Goal: Information Seeking & Learning: Find specific fact

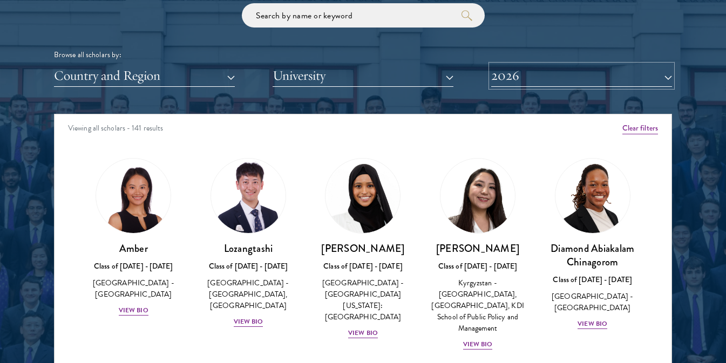
click at [545, 76] on button "2026" at bounding box center [581, 76] width 181 height 22
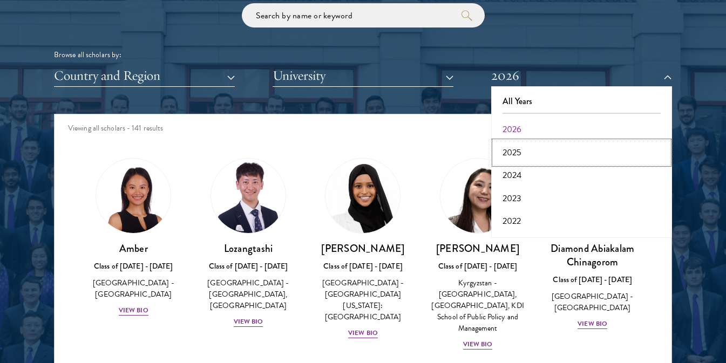
click at [537, 150] on button "2025" at bounding box center [582, 152] width 174 height 23
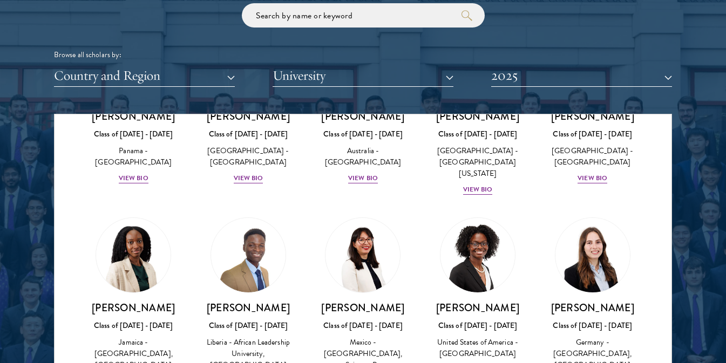
scroll to position [1512, 0]
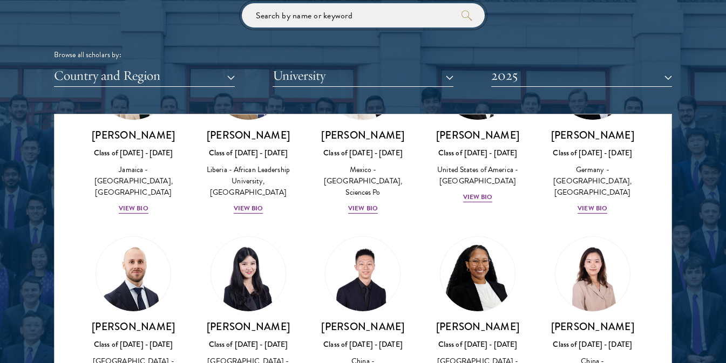
click at [349, 11] on input "search" at bounding box center [363, 15] width 243 height 24
click button "submit" at bounding box center [0, 0] width 0 height 0
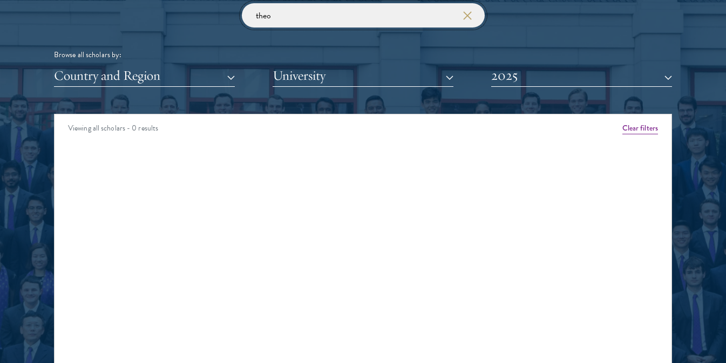
drag, startPoint x: 309, startPoint y: 25, endPoint x: 172, endPoint y: 20, distance: 136.7
click at [172, 20] on div "theo Browse all scholars by: Country and Region All Countries and Regions Afgha…" at bounding box center [363, 45] width 618 height 84
type input "nash"
click button "submit" at bounding box center [0, 0] width 0 height 0
click at [665, 77] on button "2025" at bounding box center [581, 76] width 181 height 22
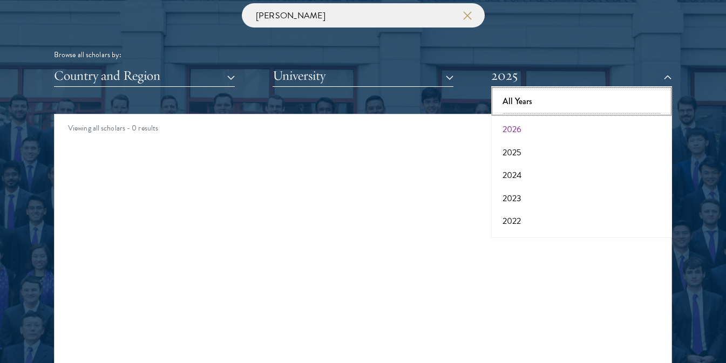
click at [592, 105] on button "All Years" at bounding box center [582, 101] width 174 height 23
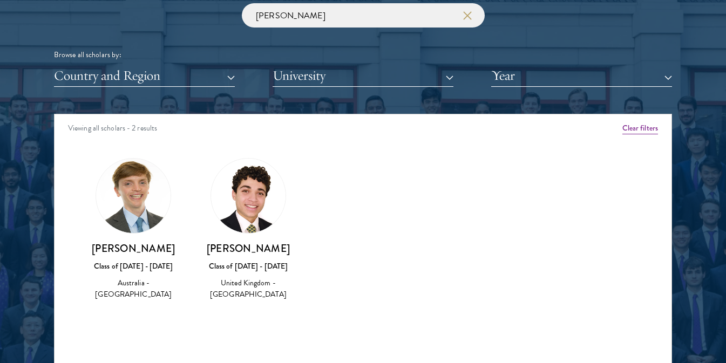
drag, startPoint x: 251, startPoint y: 186, endPoint x: 227, endPoint y: 272, distance: 89.2
click at [227, 272] on div "Class of [DATE] - [DATE]" at bounding box center [248, 266] width 93 height 11
click at [233, 249] on h3 "[PERSON_NAME]" at bounding box center [248, 248] width 93 height 13
click at [249, 295] on div "United Kingdom - [GEOGRAPHIC_DATA]" at bounding box center [248, 289] width 93 height 23
click at [145, 254] on h3 "[PERSON_NAME]" at bounding box center [133, 248] width 93 height 13
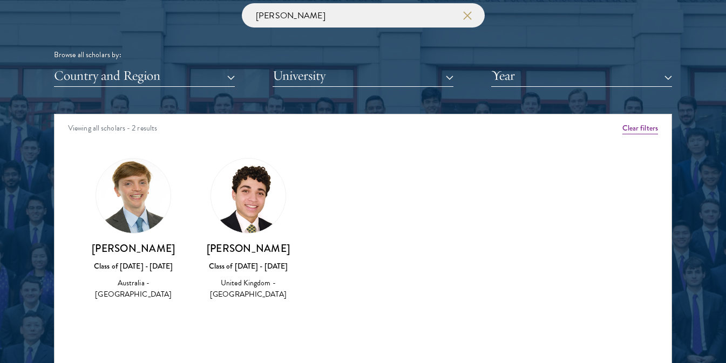
drag, startPoint x: 145, startPoint y: 289, endPoint x: 154, endPoint y: 284, distance: 10.6
click at [145, 290] on div "James Barklamb Class of 2018 - 2019 Australia - Monash University" at bounding box center [133, 271] width 93 height 59
click at [262, 282] on div "United Kingdom - [GEOGRAPHIC_DATA]" at bounding box center [248, 289] width 93 height 23
click at [235, 244] on h3 "[PERSON_NAME]" at bounding box center [248, 248] width 93 height 13
drag, startPoint x: 242, startPoint y: 179, endPoint x: 227, endPoint y: 274, distance: 95.7
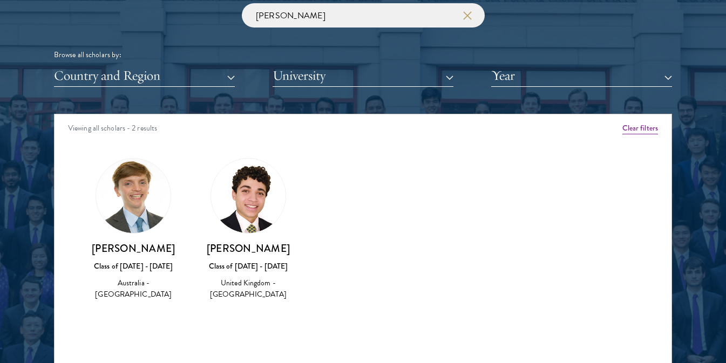
drag, startPoint x: 227, startPoint y: 274, endPoint x: 212, endPoint y: 244, distance: 33.6
click at [212, 244] on h3 "[PERSON_NAME]" at bounding box center [248, 248] width 93 height 13
click at [182, 72] on button "Country and Region" at bounding box center [144, 76] width 181 height 22
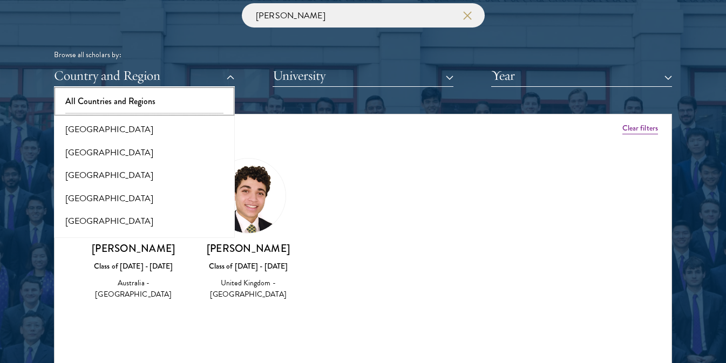
click at [151, 95] on button "All Countries and Regions" at bounding box center [144, 101] width 174 height 23
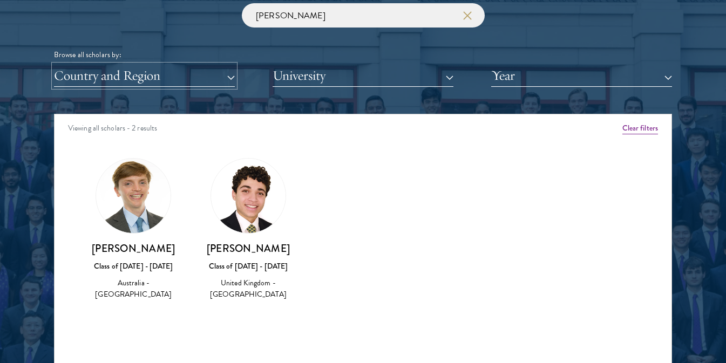
click at [148, 82] on button "Country and Region" at bounding box center [144, 76] width 181 height 22
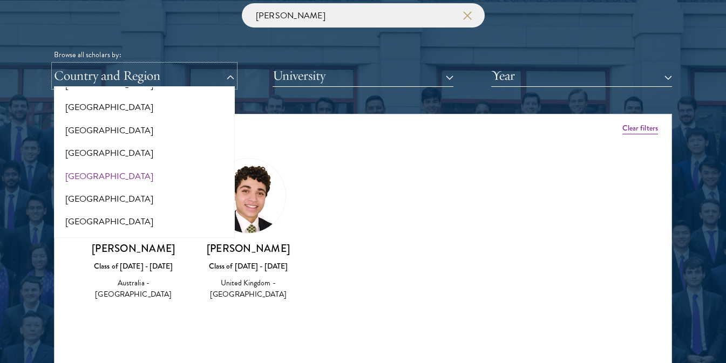
scroll to position [2210, 0]
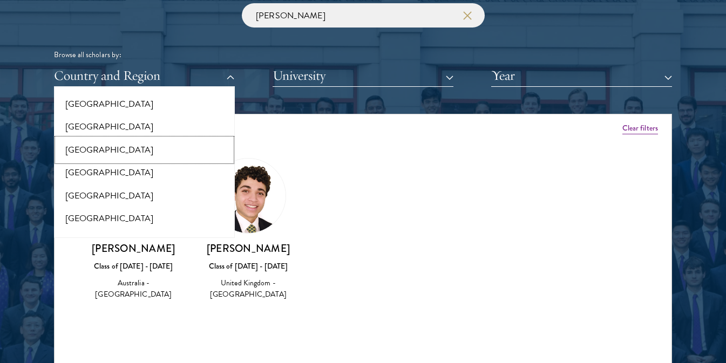
click at [101, 139] on button "[GEOGRAPHIC_DATA]" at bounding box center [144, 150] width 174 height 23
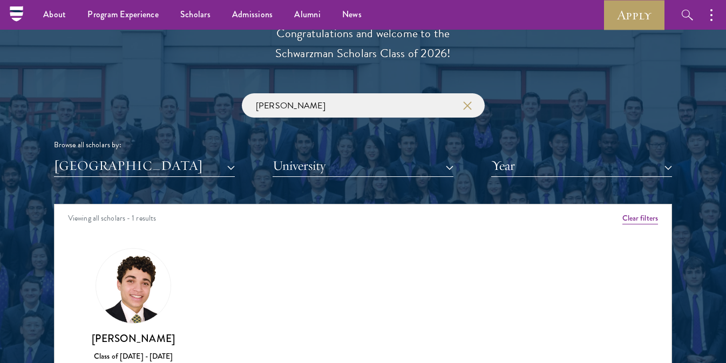
scroll to position [1188, 0]
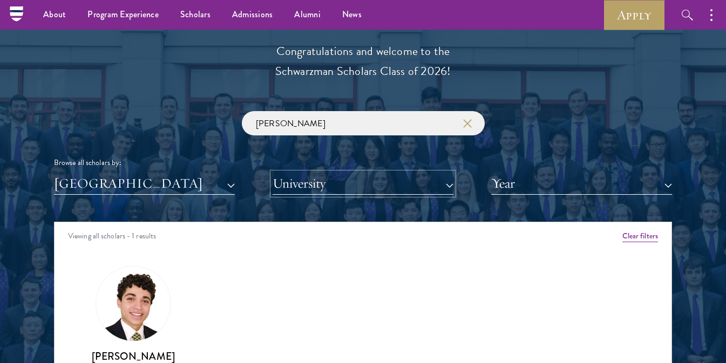
click at [325, 187] on button "University" at bounding box center [363, 184] width 181 height 22
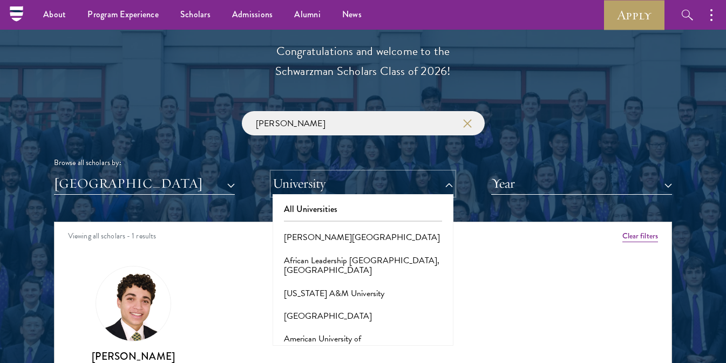
click at [325, 187] on button "University" at bounding box center [363, 184] width 181 height 22
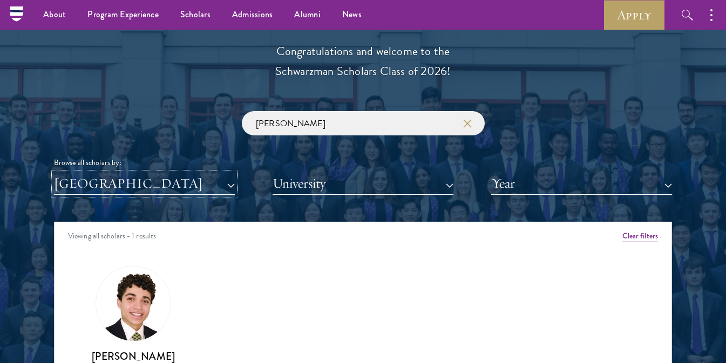
click at [169, 178] on button "[GEOGRAPHIC_DATA]" at bounding box center [144, 184] width 181 height 22
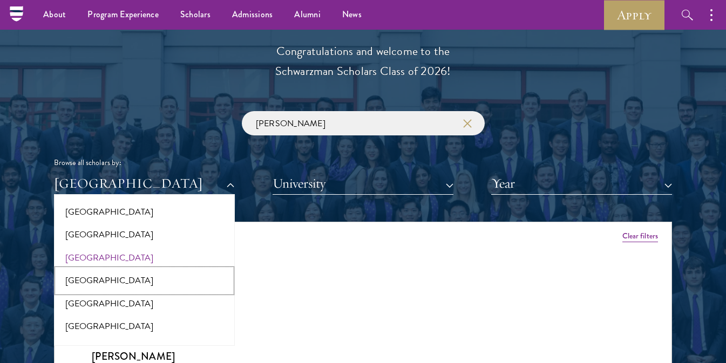
click at [139, 269] on button "[GEOGRAPHIC_DATA]" at bounding box center [144, 280] width 174 height 23
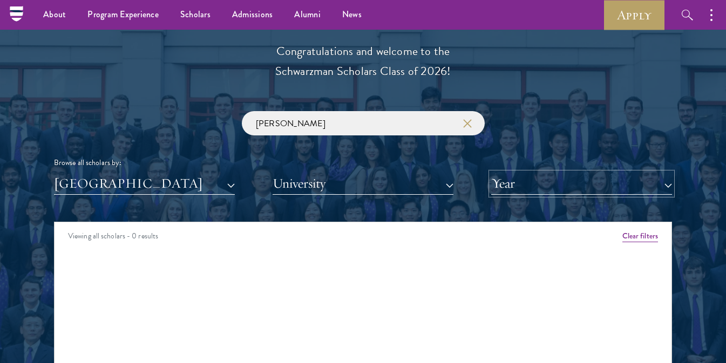
click at [506, 187] on button "Year" at bounding box center [581, 184] width 181 height 22
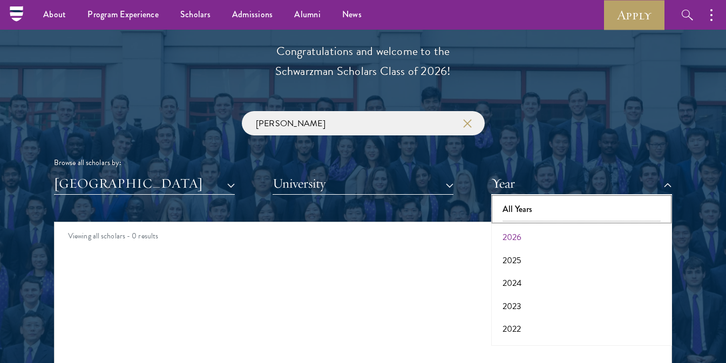
click at [519, 212] on button "All Years" at bounding box center [582, 209] width 174 height 23
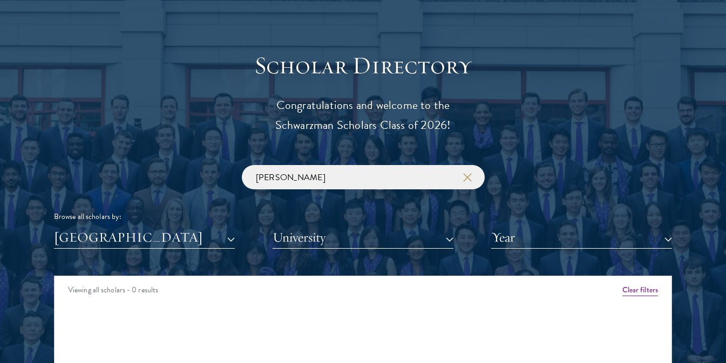
scroll to position [1188, 0]
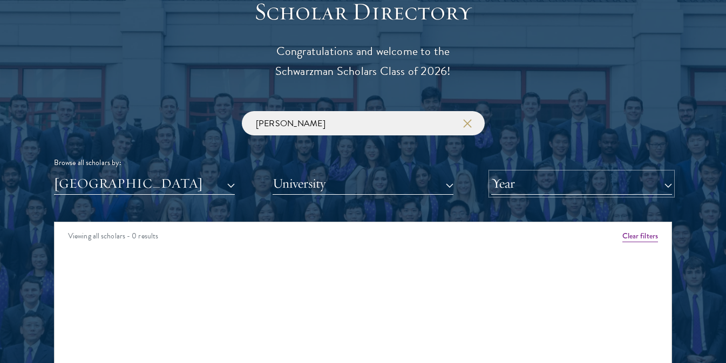
click at [517, 189] on button "Year" at bounding box center [581, 184] width 181 height 22
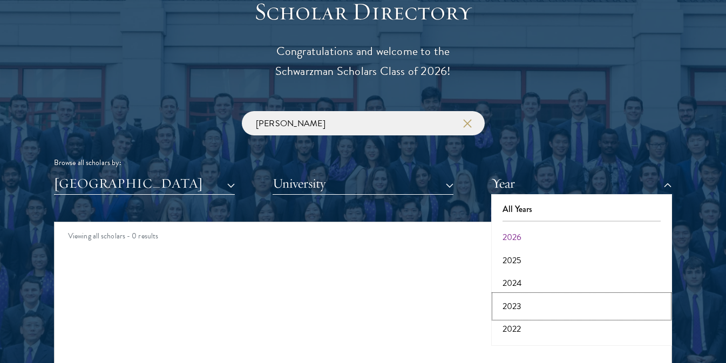
click at [533, 298] on button "2023" at bounding box center [582, 306] width 174 height 23
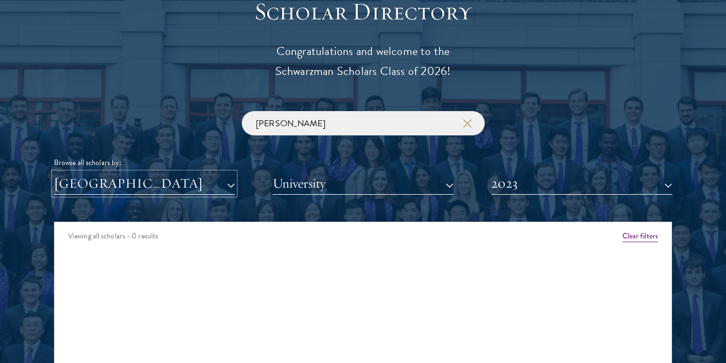
click at [94, 175] on button "[GEOGRAPHIC_DATA]" at bounding box center [144, 184] width 181 height 22
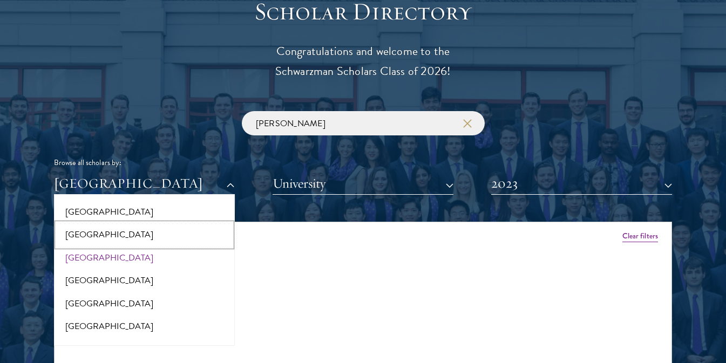
click at [119, 228] on button "[GEOGRAPHIC_DATA]" at bounding box center [144, 235] width 174 height 23
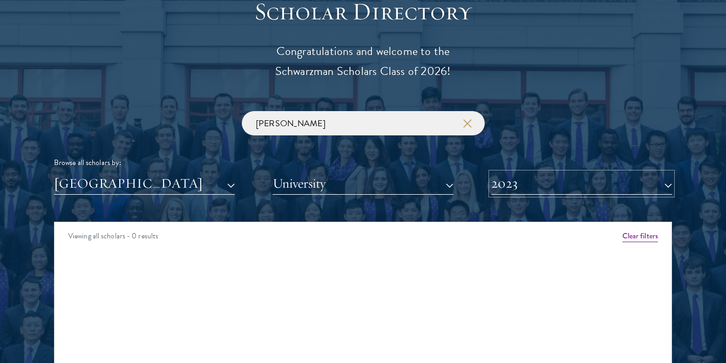
click at [508, 181] on button "2023" at bounding box center [581, 184] width 181 height 22
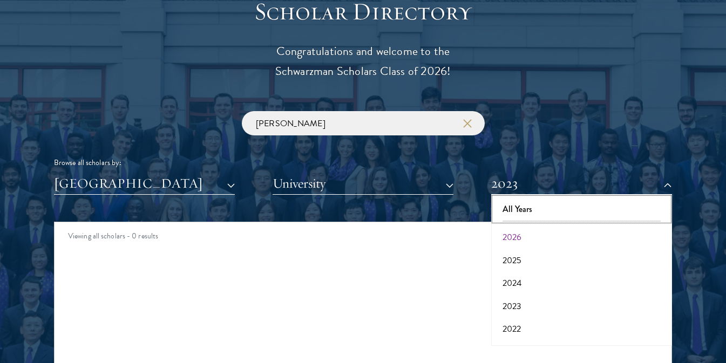
click at [514, 202] on button "All Years" at bounding box center [582, 209] width 174 height 23
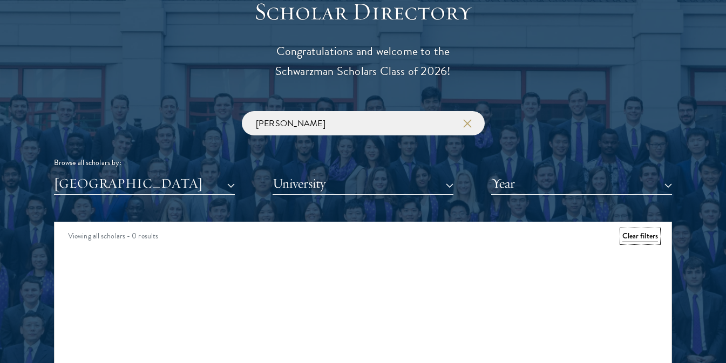
drag, startPoint x: 647, startPoint y: 238, endPoint x: 630, endPoint y: 235, distance: 17.0
click at [646, 239] on button "Clear filters" at bounding box center [641, 237] width 36 height 12
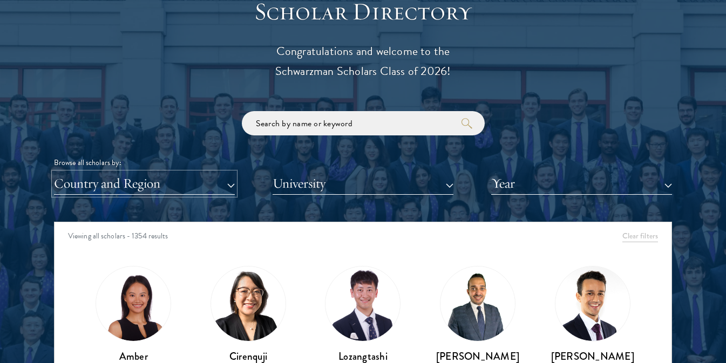
click at [140, 180] on button "Country and Region" at bounding box center [144, 184] width 181 height 22
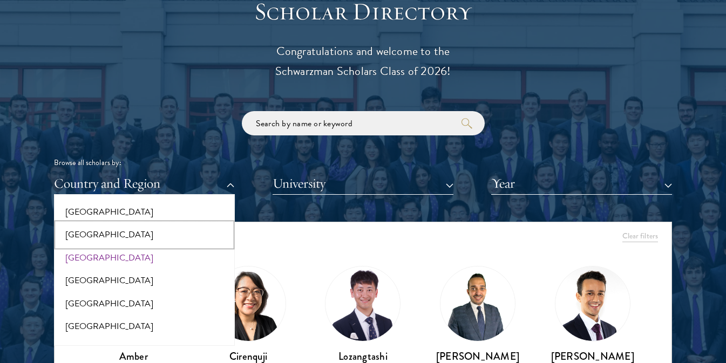
click at [126, 224] on button "[GEOGRAPHIC_DATA]" at bounding box center [144, 235] width 174 height 23
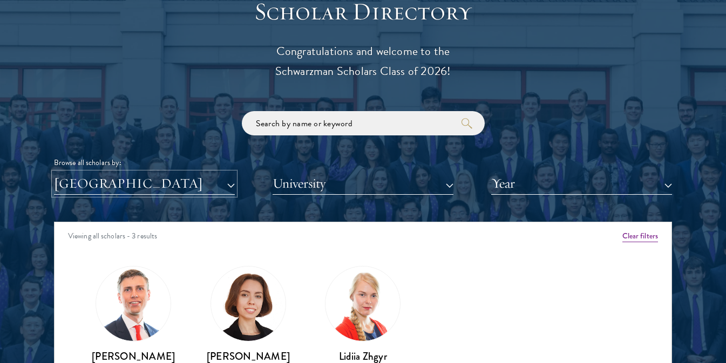
click at [132, 179] on button "[GEOGRAPHIC_DATA]" at bounding box center [144, 184] width 181 height 22
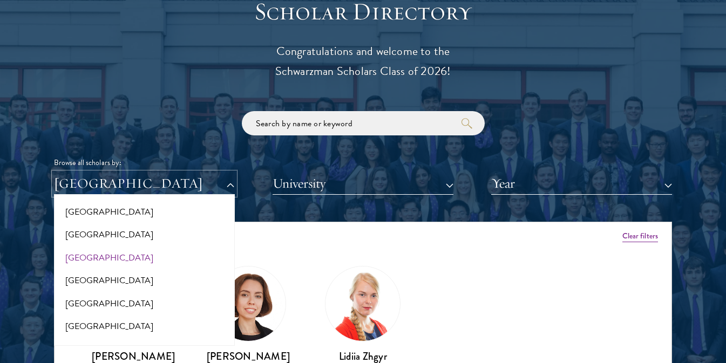
click at [132, 179] on button "[GEOGRAPHIC_DATA]" at bounding box center [144, 184] width 181 height 22
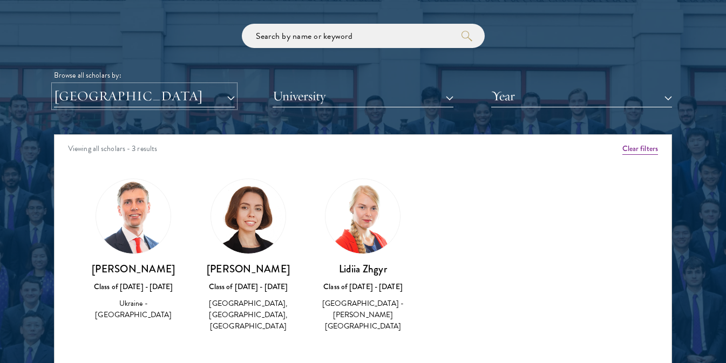
scroll to position [1296, 0]
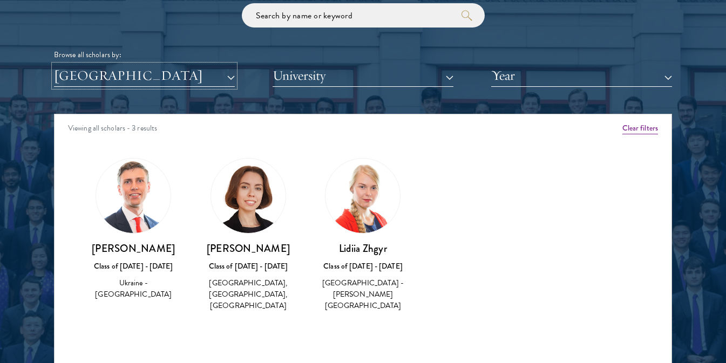
click at [176, 76] on button "[GEOGRAPHIC_DATA]" at bounding box center [144, 76] width 181 height 22
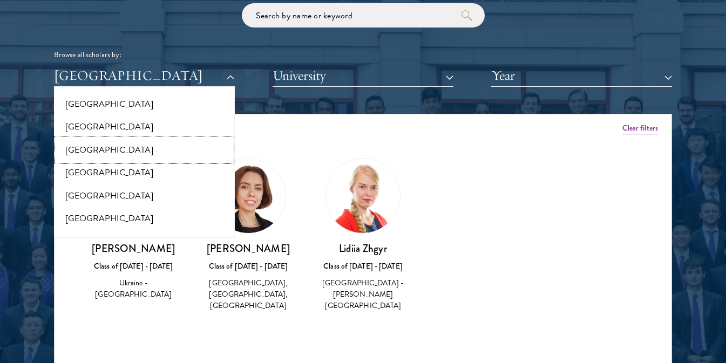
click at [133, 139] on button "[GEOGRAPHIC_DATA]" at bounding box center [144, 150] width 174 height 23
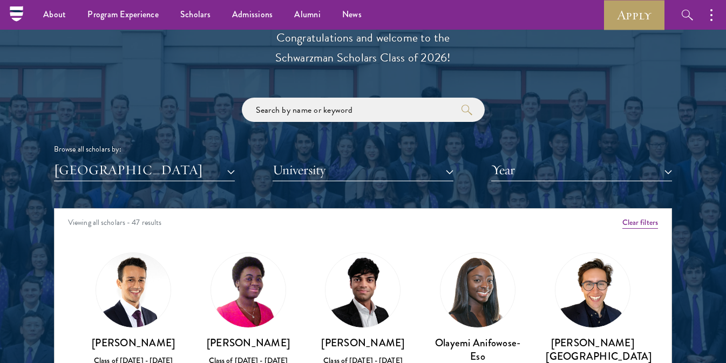
scroll to position [1188, 0]
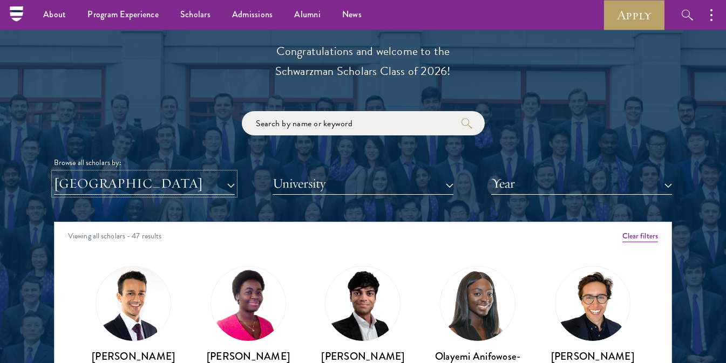
click at [157, 178] on button "[GEOGRAPHIC_DATA]" at bounding box center [144, 184] width 181 height 22
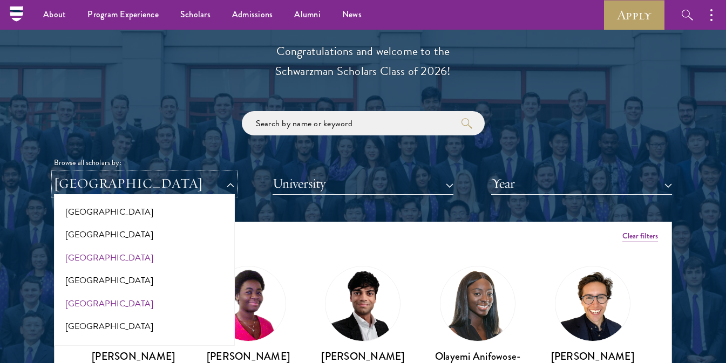
scroll to position [2264, 0]
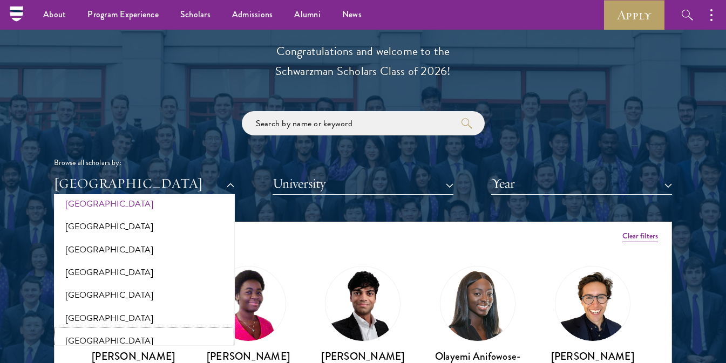
click at [100, 336] on button "[GEOGRAPHIC_DATA]" at bounding box center [144, 341] width 174 height 23
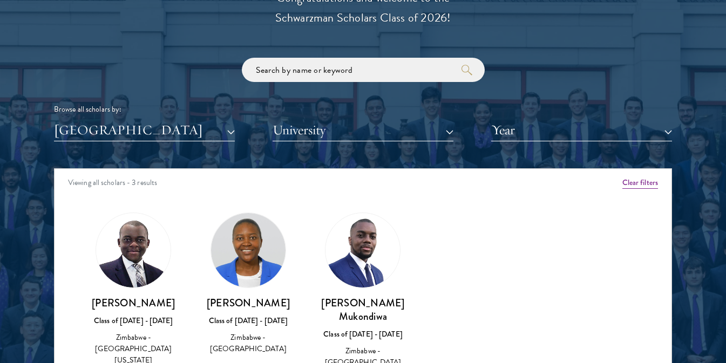
scroll to position [1296, 0]
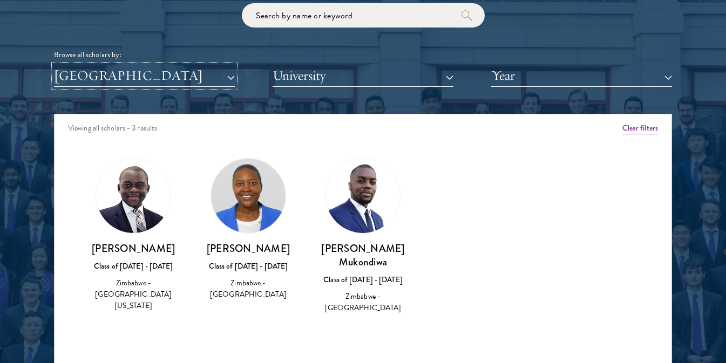
click at [174, 84] on button "[GEOGRAPHIC_DATA]" at bounding box center [144, 76] width 181 height 22
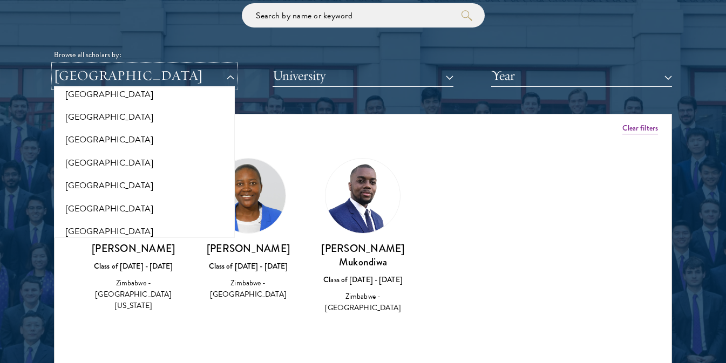
scroll to position [0, 0]
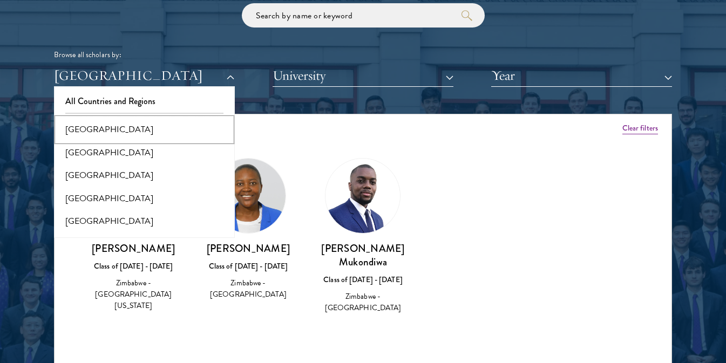
click at [112, 127] on button "[GEOGRAPHIC_DATA]" at bounding box center [144, 129] width 174 height 23
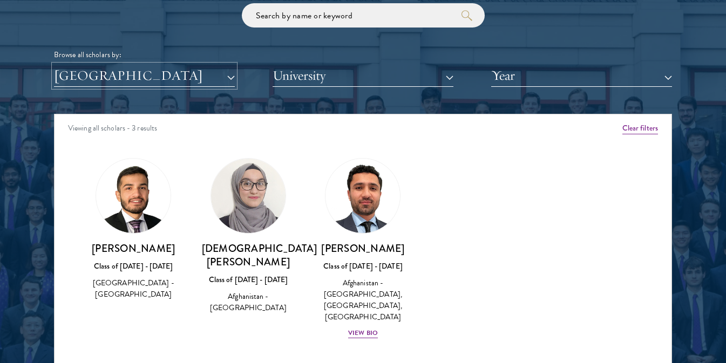
click at [138, 75] on button "[GEOGRAPHIC_DATA]" at bounding box center [144, 76] width 181 height 22
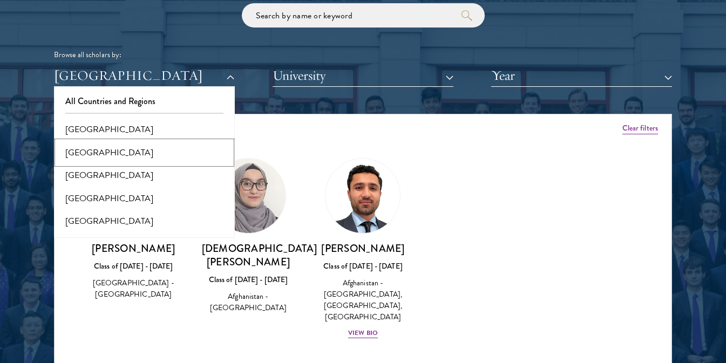
click at [122, 156] on button "[GEOGRAPHIC_DATA]" at bounding box center [144, 152] width 174 height 23
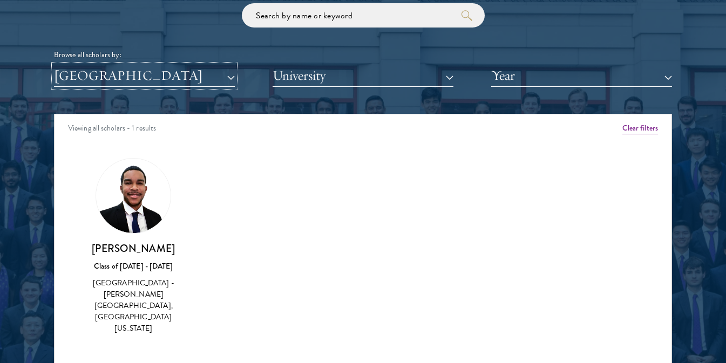
click at [138, 73] on button "[GEOGRAPHIC_DATA]" at bounding box center [144, 76] width 181 height 22
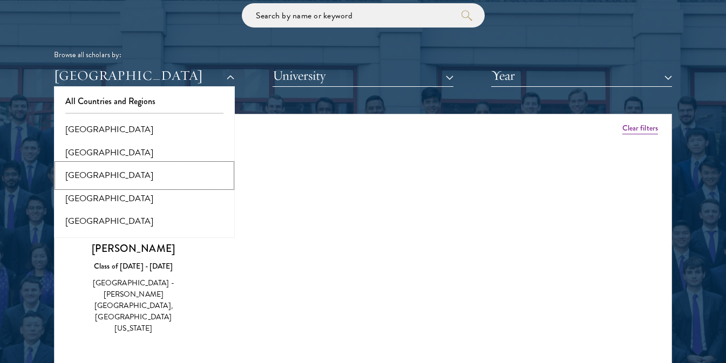
click at [108, 183] on button "[GEOGRAPHIC_DATA]" at bounding box center [144, 175] width 174 height 23
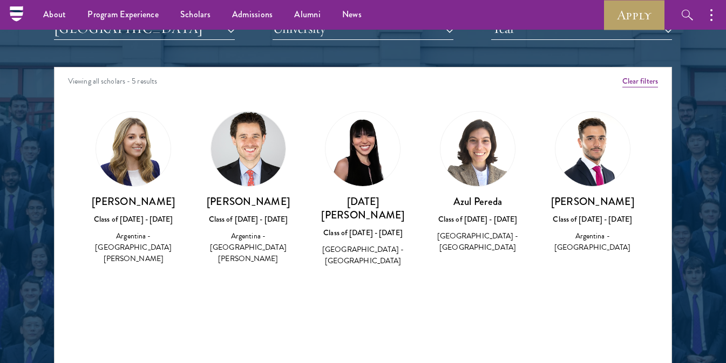
scroll to position [1242, 0]
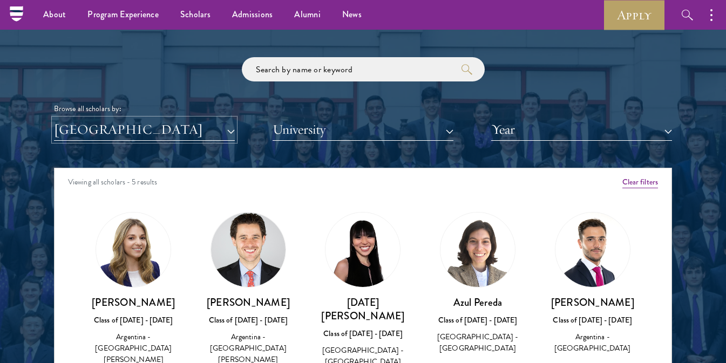
click at [124, 136] on button "[GEOGRAPHIC_DATA]" at bounding box center [144, 130] width 181 height 22
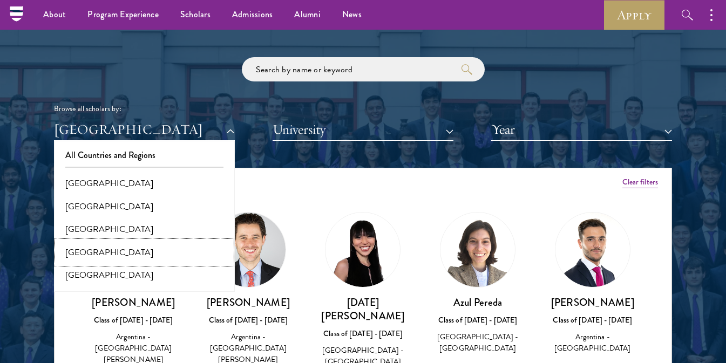
click at [115, 254] on button "[GEOGRAPHIC_DATA]" at bounding box center [144, 252] width 174 height 23
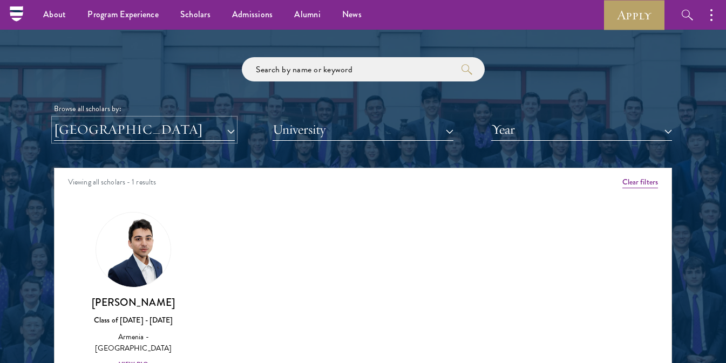
click at [119, 121] on button "[GEOGRAPHIC_DATA]" at bounding box center [144, 130] width 181 height 22
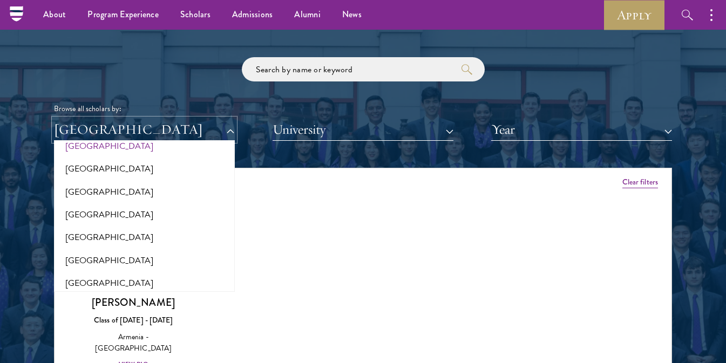
scroll to position [162, 0]
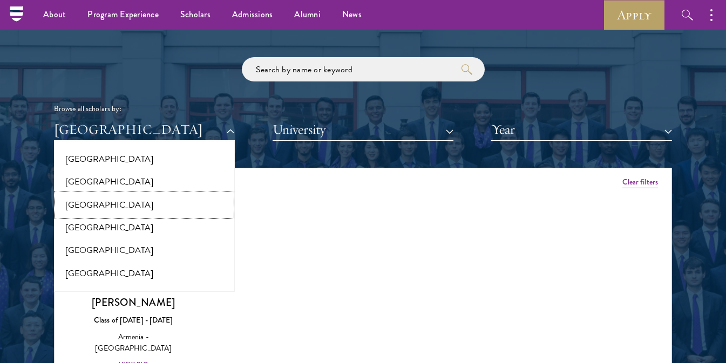
click at [139, 200] on button "[GEOGRAPHIC_DATA]" at bounding box center [144, 205] width 174 height 23
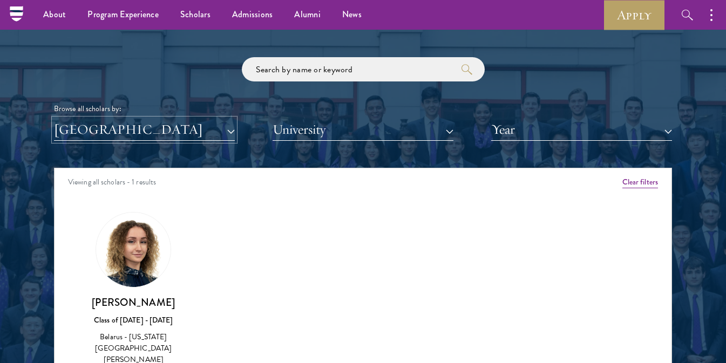
click at [131, 130] on button "[GEOGRAPHIC_DATA]" at bounding box center [144, 130] width 181 height 22
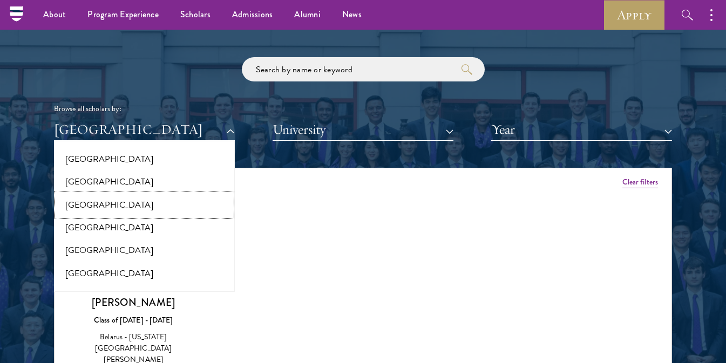
click at [121, 198] on button "[GEOGRAPHIC_DATA]" at bounding box center [144, 205] width 174 height 23
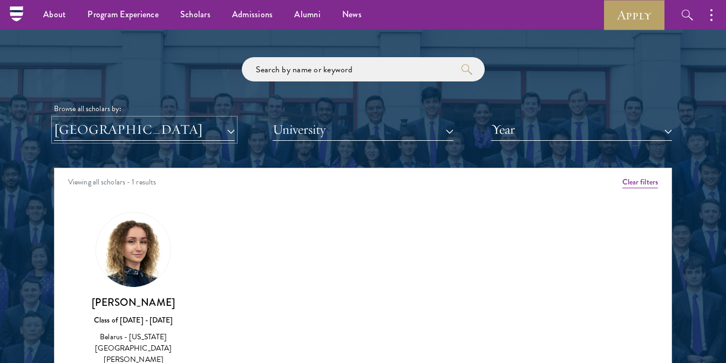
click at [118, 135] on button "[GEOGRAPHIC_DATA]" at bounding box center [144, 130] width 181 height 22
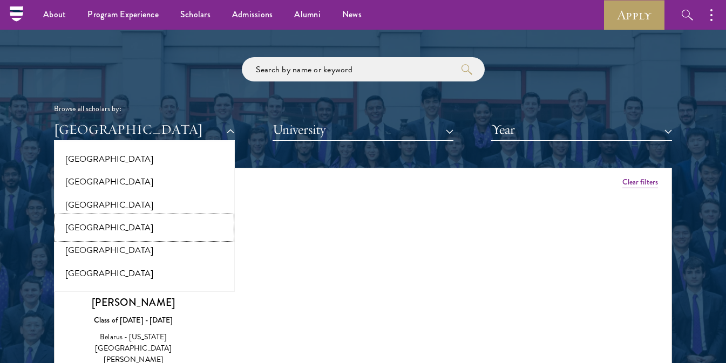
click at [96, 225] on button "[GEOGRAPHIC_DATA]" at bounding box center [144, 228] width 174 height 23
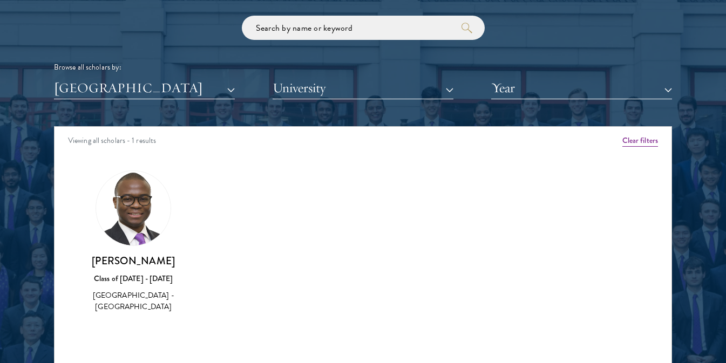
scroll to position [1296, 0]
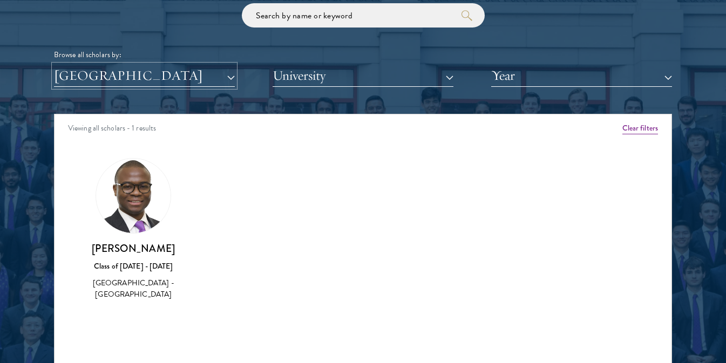
click at [113, 77] on button "[GEOGRAPHIC_DATA]" at bounding box center [144, 76] width 181 height 22
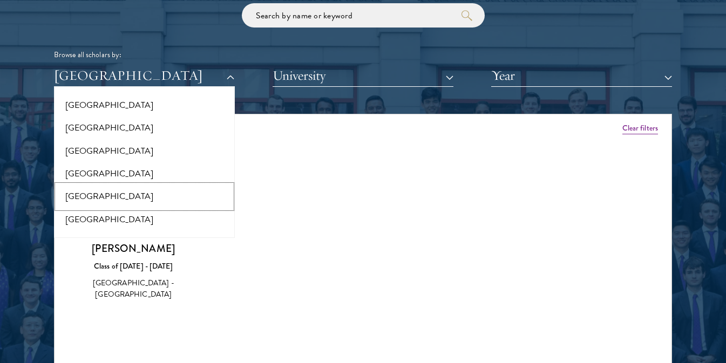
click at [109, 195] on button "[GEOGRAPHIC_DATA]" at bounding box center [144, 196] width 174 height 23
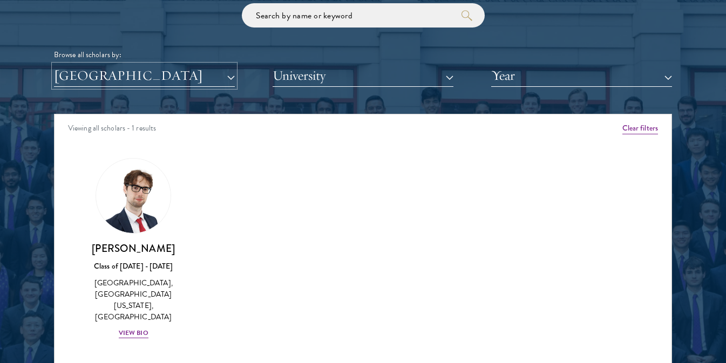
click at [96, 80] on button "[GEOGRAPHIC_DATA]" at bounding box center [144, 76] width 181 height 22
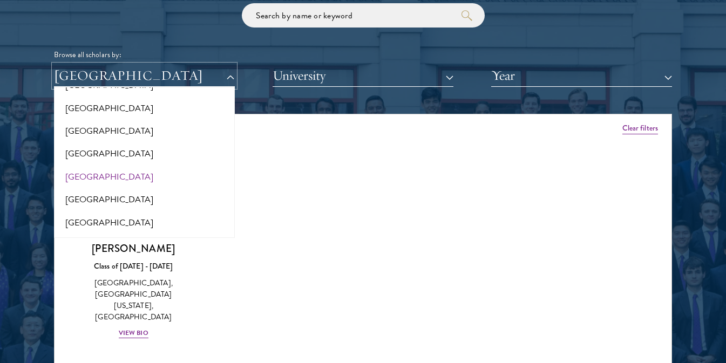
scroll to position [324, 0]
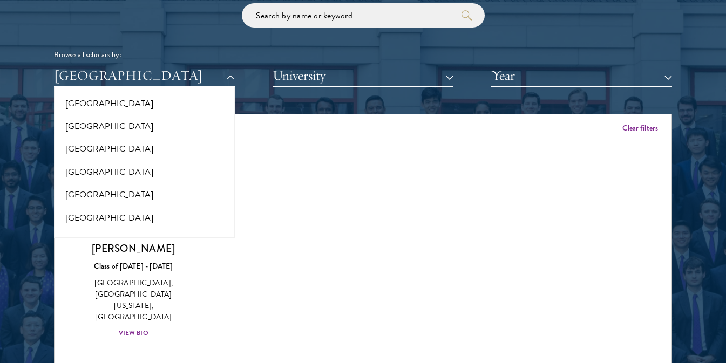
click at [96, 146] on button "[GEOGRAPHIC_DATA]" at bounding box center [144, 149] width 174 height 23
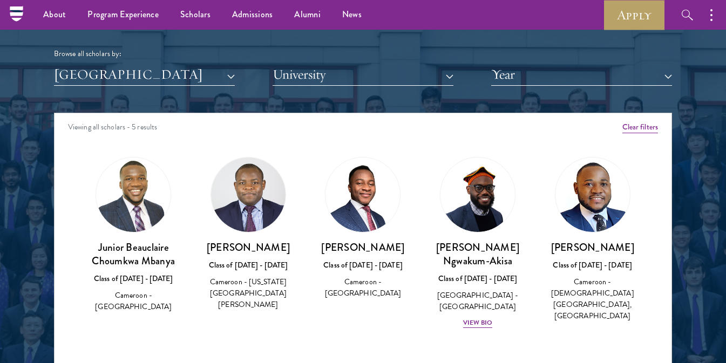
scroll to position [1296, 0]
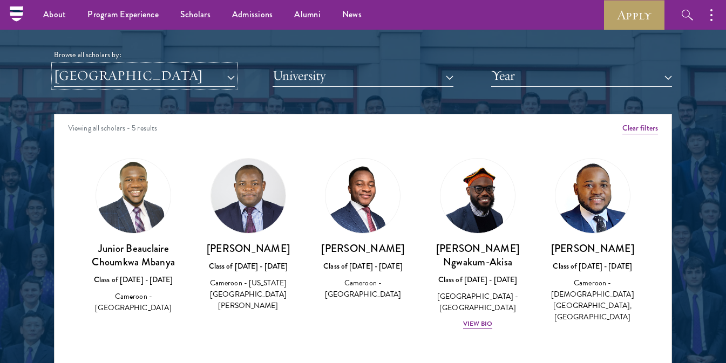
click at [139, 78] on button "[GEOGRAPHIC_DATA]" at bounding box center [144, 76] width 181 height 22
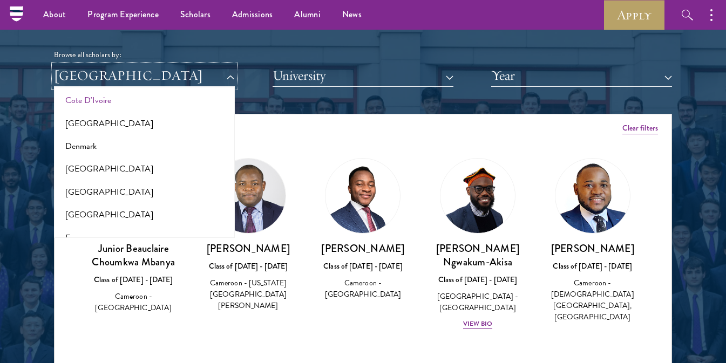
scroll to position [432, 0]
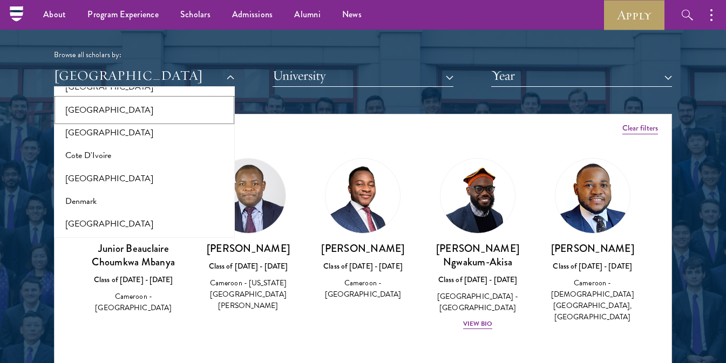
click at [91, 114] on button "[GEOGRAPHIC_DATA]" at bounding box center [144, 110] width 174 height 23
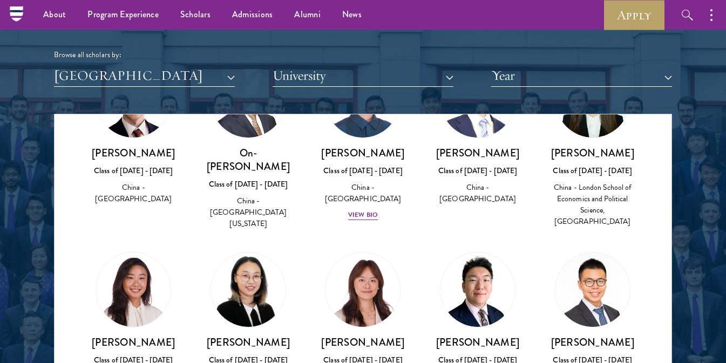
scroll to position [540, 0]
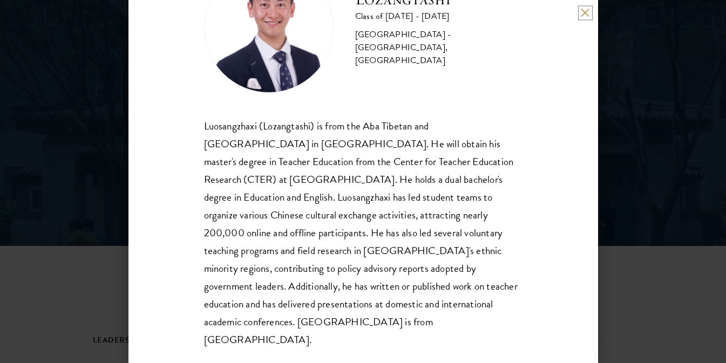
scroll to position [108, 0]
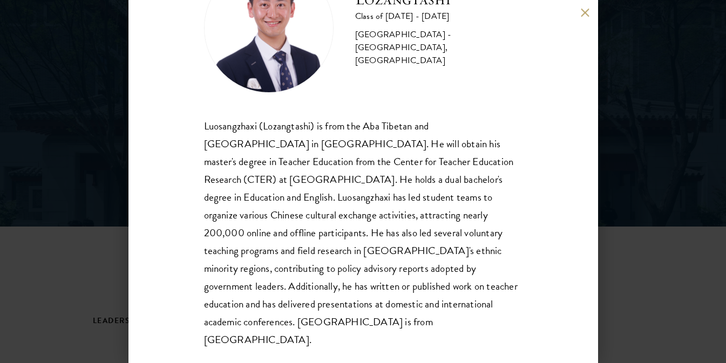
click at [362, 131] on div "Luosangzhaxi (Lozangtashi) is from the Aba Tibetan and Qiang Autonomous Prefect…" at bounding box center [363, 233] width 319 height 232
click at [585, 12] on button at bounding box center [585, 12] width 9 height 9
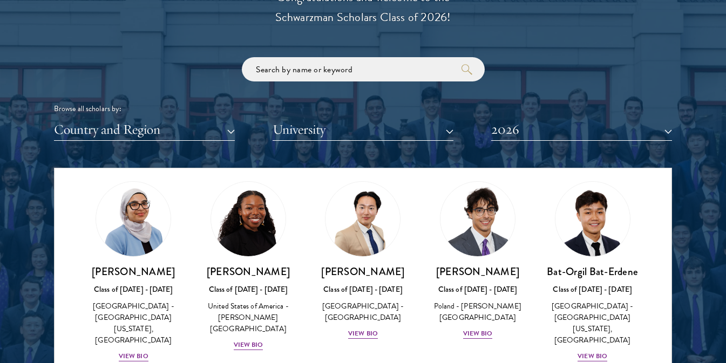
scroll to position [432, 0]
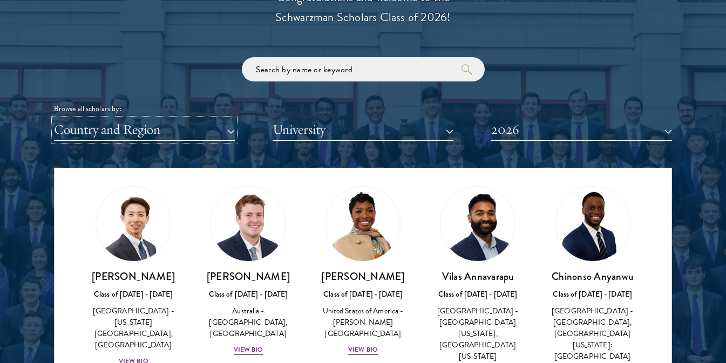
click at [173, 123] on button "Country and Region" at bounding box center [144, 130] width 181 height 22
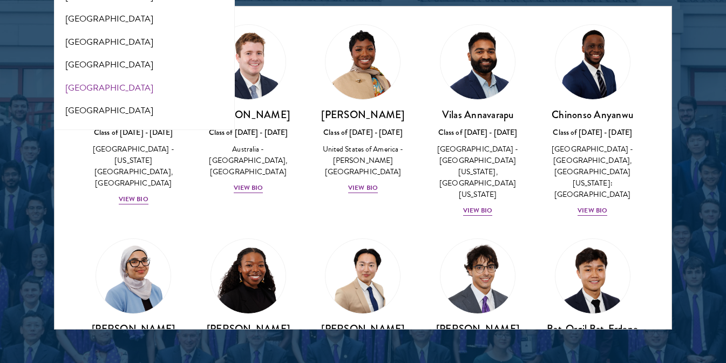
scroll to position [2156, 0]
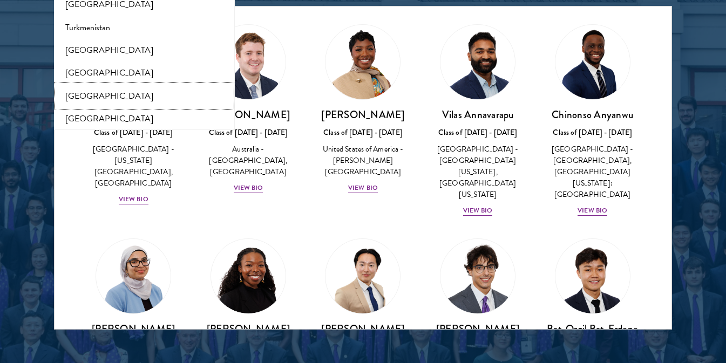
click at [110, 90] on button "[GEOGRAPHIC_DATA]" at bounding box center [144, 96] width 174 height 23
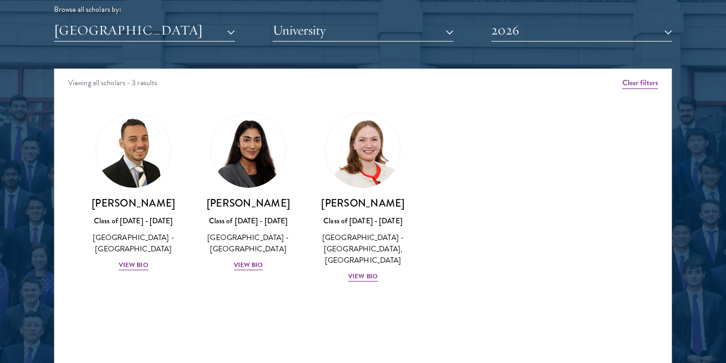
scroll to position [1404, 0]
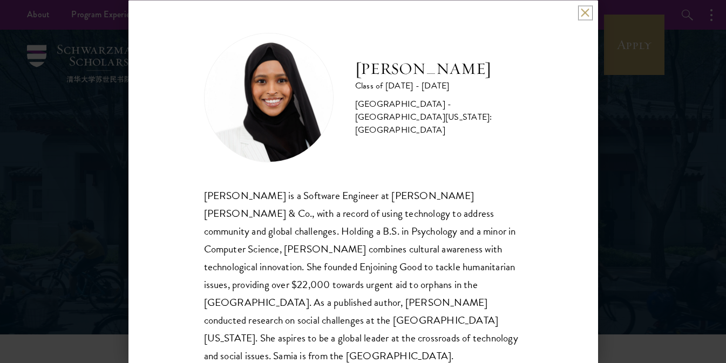
scroll to position [16, 0]
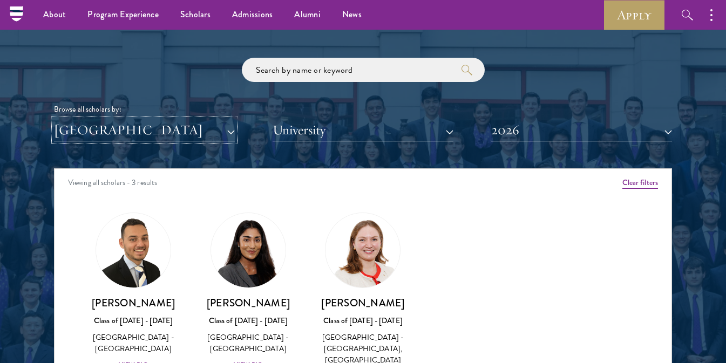
click at [103, 133] on button "[GEOGRAPHIC_DATA]" at bounding box center [144, 130] width 181 height 22
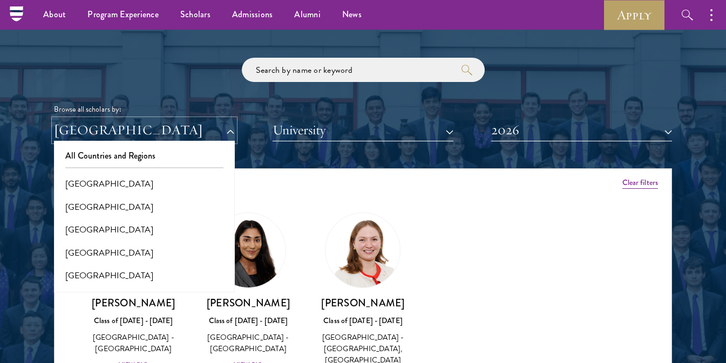
click at [103, 134] on button "[GEOGRAPHIC_DATA]" at bounding box center [144, 130] width 181 height 22
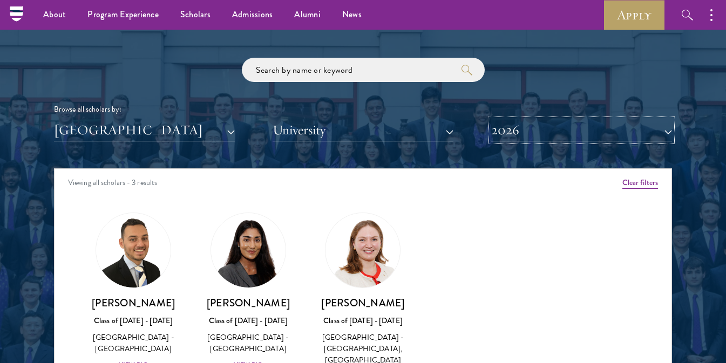
click at [569, 126] on button "2026" at bounding box center [581, 130] width 181 height 22
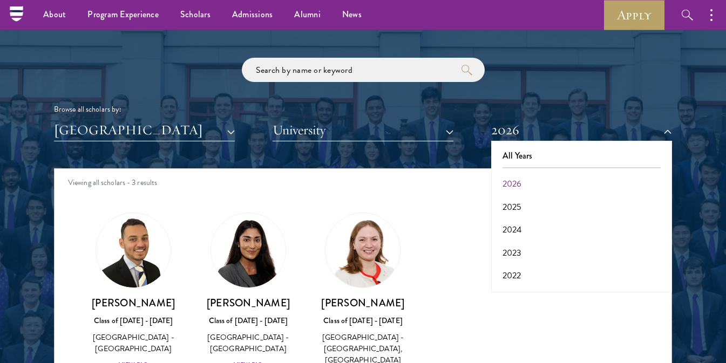
drag, startPoint x: 681, startPoint y: 173, endPoint x: 675, endPoint y: 170, distance: 6.3
click at [681, 173] on div at bounding box center [363, 217] width 726 height 657
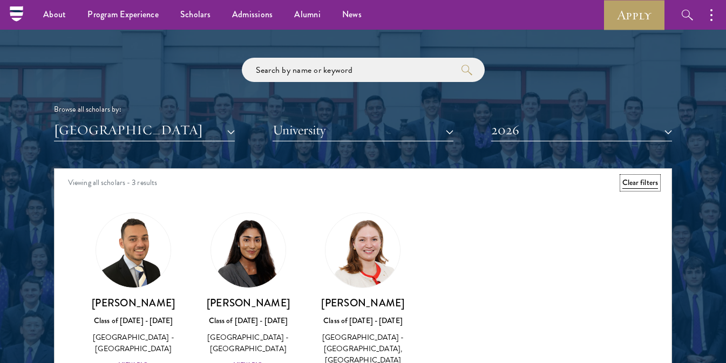
click at [653, 186] on button "Clear filters" at bounding box center [641, 183] width 36 height 12
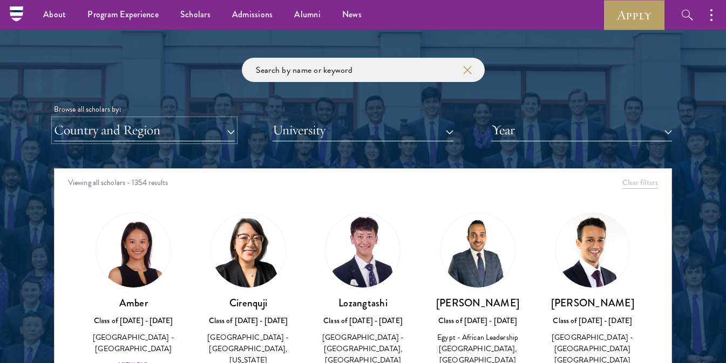
click at [135, 136] on button "Country and Region" at bounding box center [144, 130] width 181 height 22
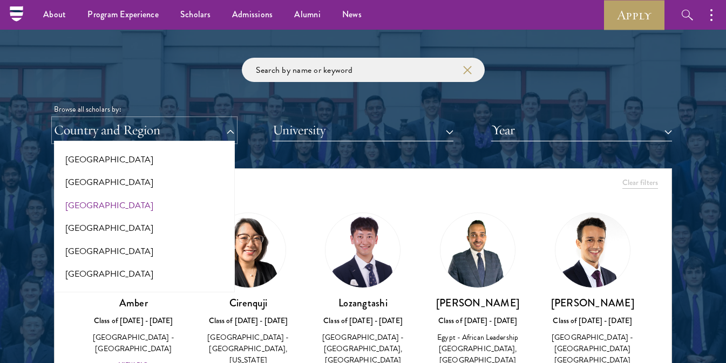
scroll to position [2214, 0]
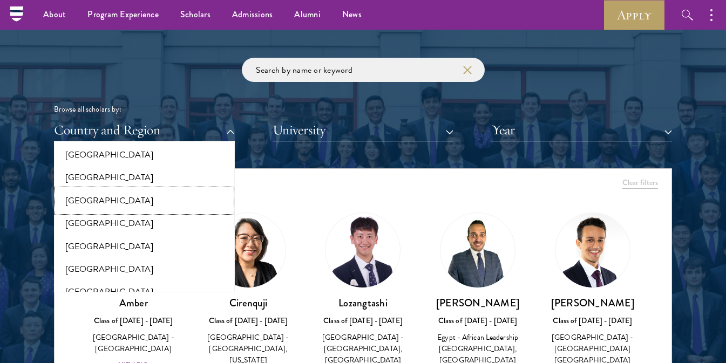
click at [112, 190] on button "[GEOGRAPHIC_DATA]" at bounding box center [144, 201] width 174 height 23
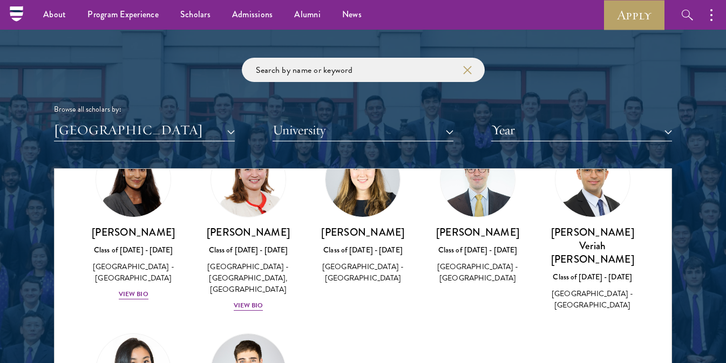
scroll to position [1496, 0]
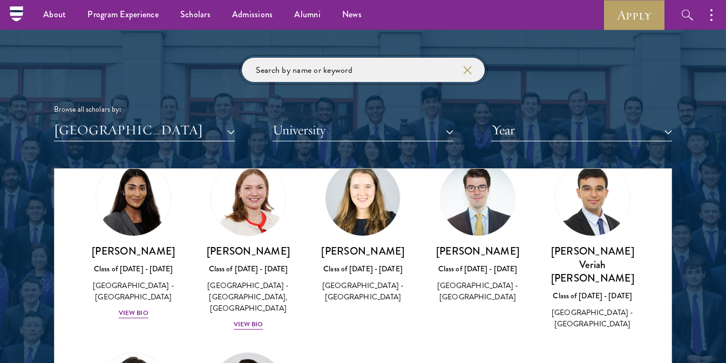
click at [309, 73] on input "search" at bounding box center [363, 70] width 243 height 24
click button "submit" at bounding box center [0, 0] width 0 height 0
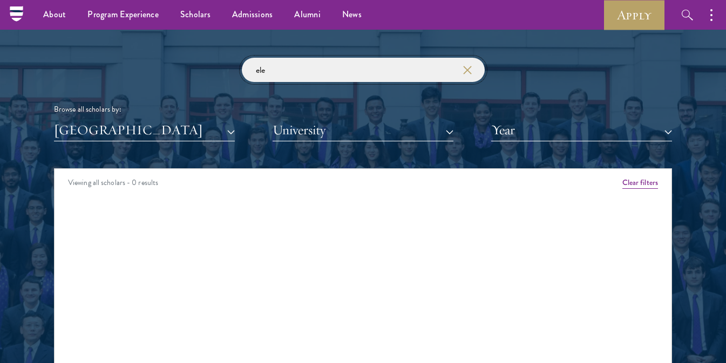
type input "ele"
click button "submit" at bounding box center [0, 0] width 0 height 0
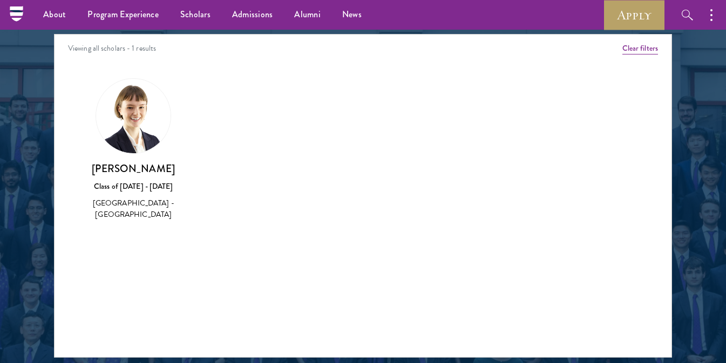
scroll to position [1187, 0]
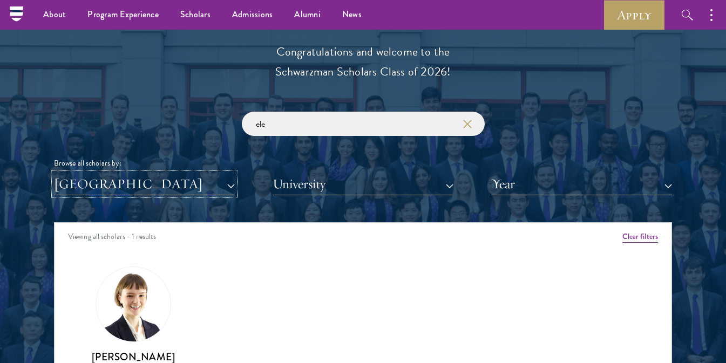
click at [214, 192] on button "[GEOGRAPHIC_DATA]" at bounding box center [144, 184] width 181 height 22
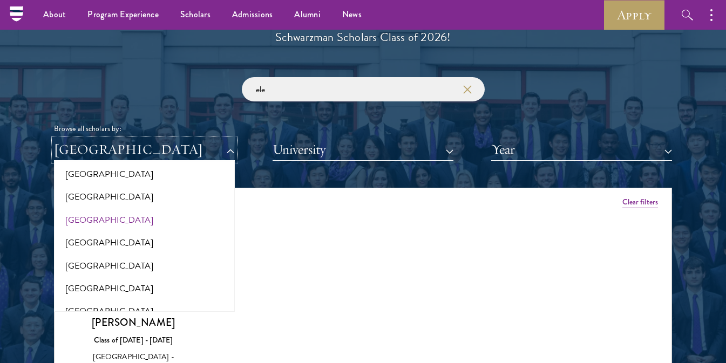
scroll to position [1241, 0]
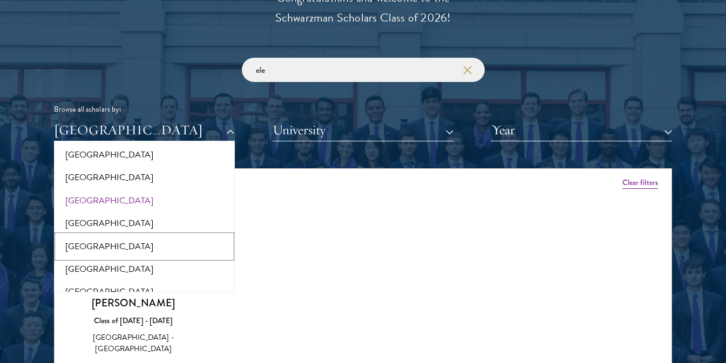
click at [120, 235] on button "[GEOGRAPHIC_DATA]" at bounding box center [144, 246] width 174 height 23
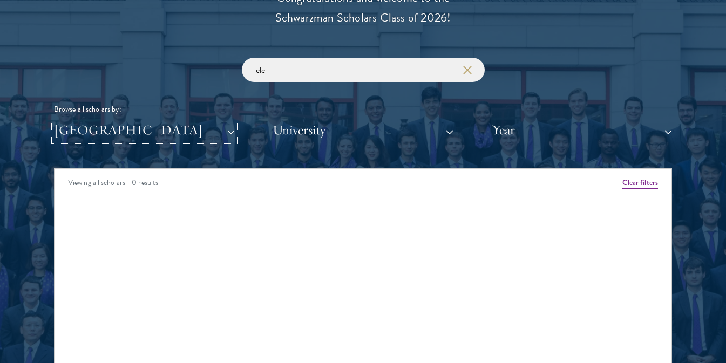
click at [166, 120] on button "[GEOGRAPHIC_DATA]" at bounding box center [144, 130] width 181 height 22
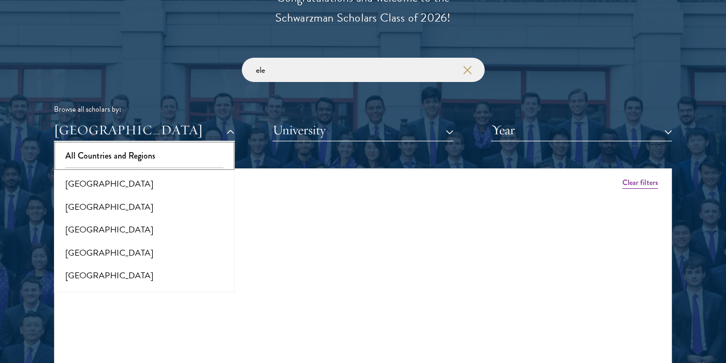
click at [168, 151] on button "All Countries and Regions" at bounding box center [144, 156] width 174 height 23
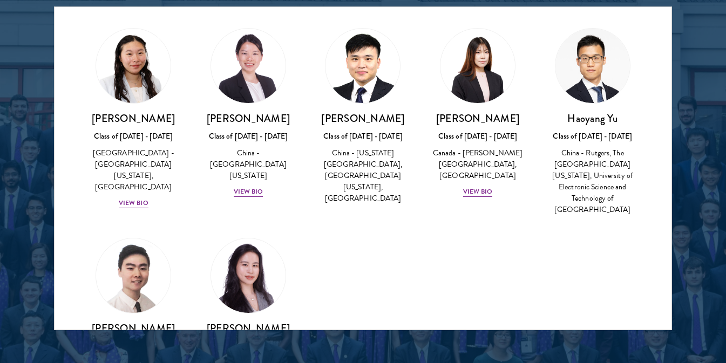
scroll to position [1140, 0]
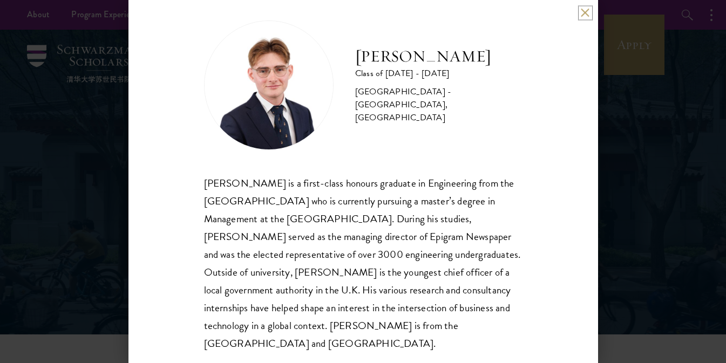
scroll to position [16, 0]
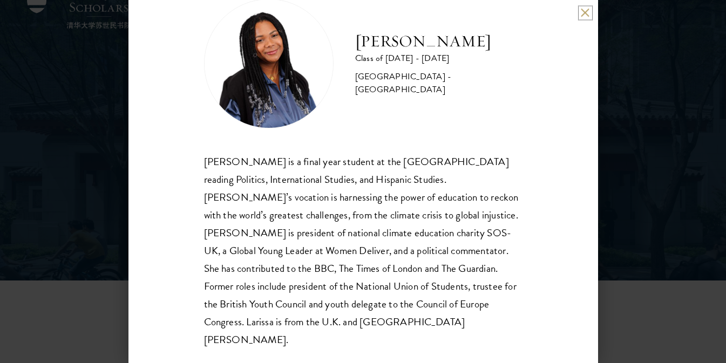
scroll to position [216, 0]
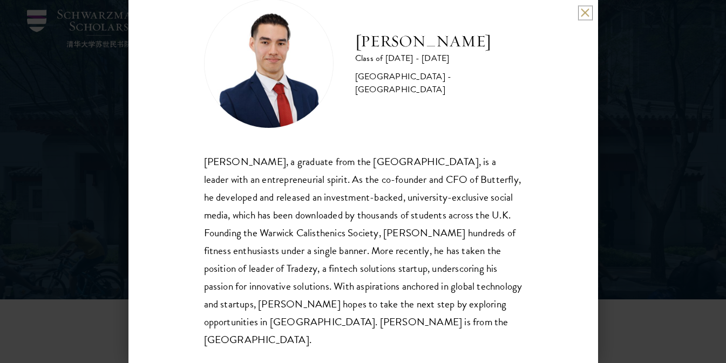
scroll to position [54, 0]
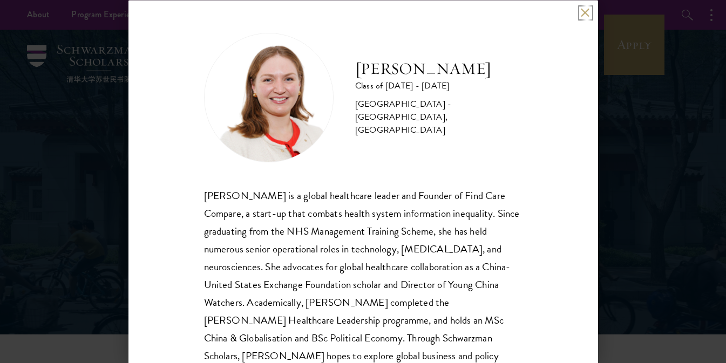
scroll to position [51, 0]
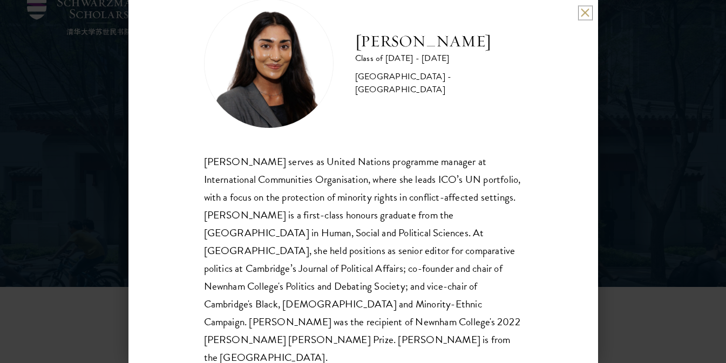
scroll to position [108, 0]
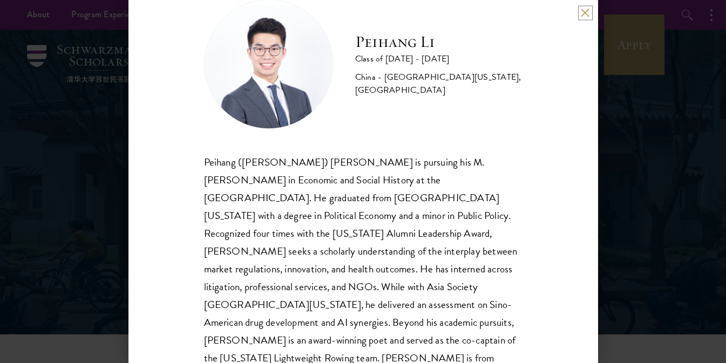
scroll to position [51, 0]
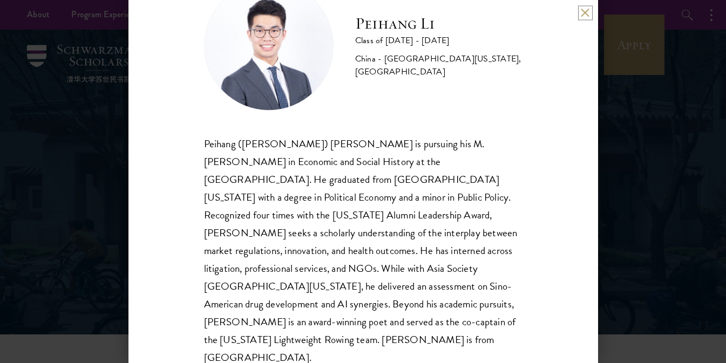
drag, startPoint x: 585, startPoint y: 12, endPoint x: 443, endPoint y: 84, distance: 158.9
click at [585, 12] on button at bounding box center [585, 12] width 9 height 9
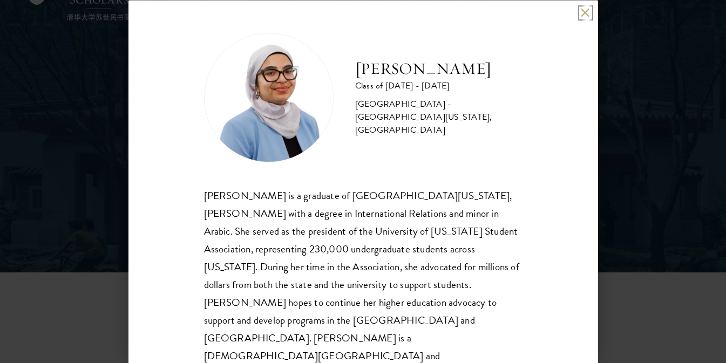
scroll to position [108, 0]
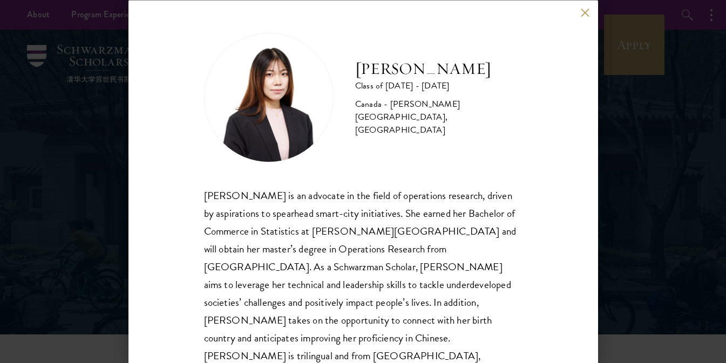
click at [582, 14] on div "[PERSON_NAME] Class of [DATE] - [DATE] [GEOGRAPHIC_DATA] - [PERSON_NAME][GEOGRA…" at bounding box center [364, 181] width 470 height 363
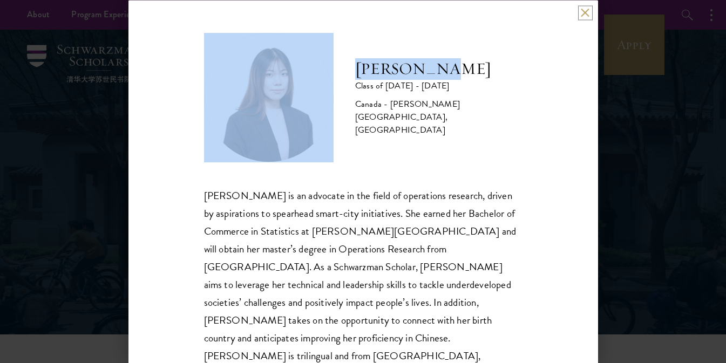
click at [585, 13] on button at bounding box center [585, 12] width 9 height 9
